Goal: Information Seeking & Learning: Check status

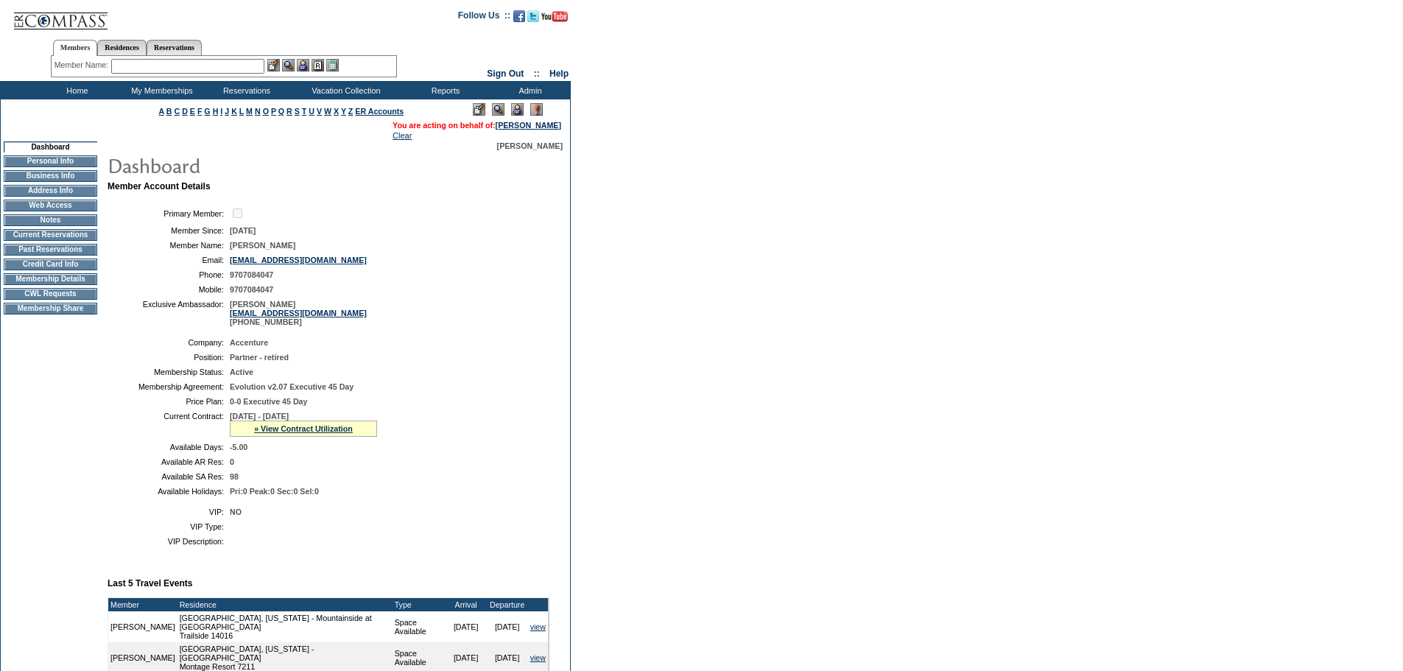
scroll to position [381, 0]
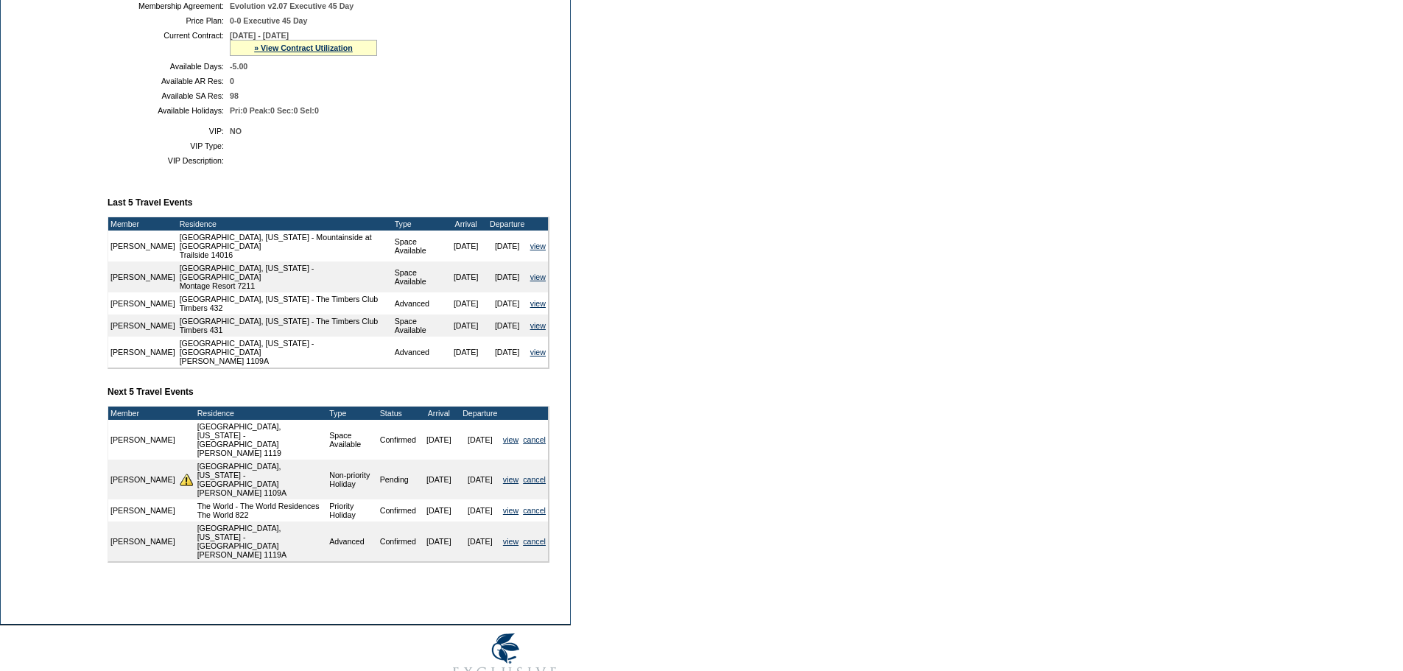
drag, startPoint x: 253, startPoint y: 85, endPoint x: 213, endPoint y: 85, distance: 39.8
click at [213, 71] on tr "Available Days: -5.00" at bounding box center [328, 66] width 430 height 9
drag, startPoint x: 358, startPoint y: 132, endPoint x: 369, endPoint y: 140, distance: 13.7
click at [359, 115] on td "Pri:0 Peak:0 Sec:0 Sel:0" at bounding box center [387, 110] width 314 height 9
drag, startPoint x: 267, startPoint y: 82, endPoint x: 232, endPoint y: 85, distance: 35.5
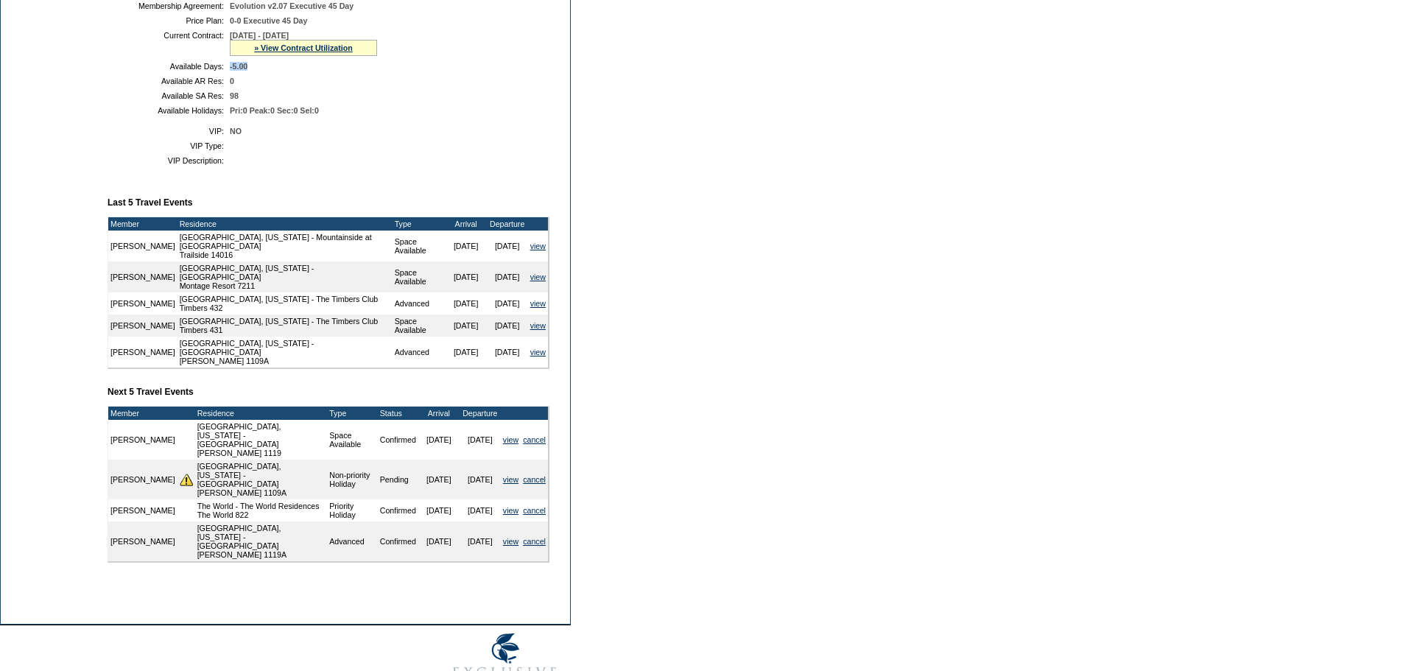
click at [229, 82] on table "Company: Accenture Position: Partner - retired Membership Status: Active Member…" at bounding box center [329, 35] width 442 height 169
click at [323, 85] on td "0" at bounding box center [387, 81] width 314 height 9
click at [505, 484] on link "view" at bounding box center [510, 479] width 15 height 9
